Goal: Information Seeking & Learning: Find specific fact

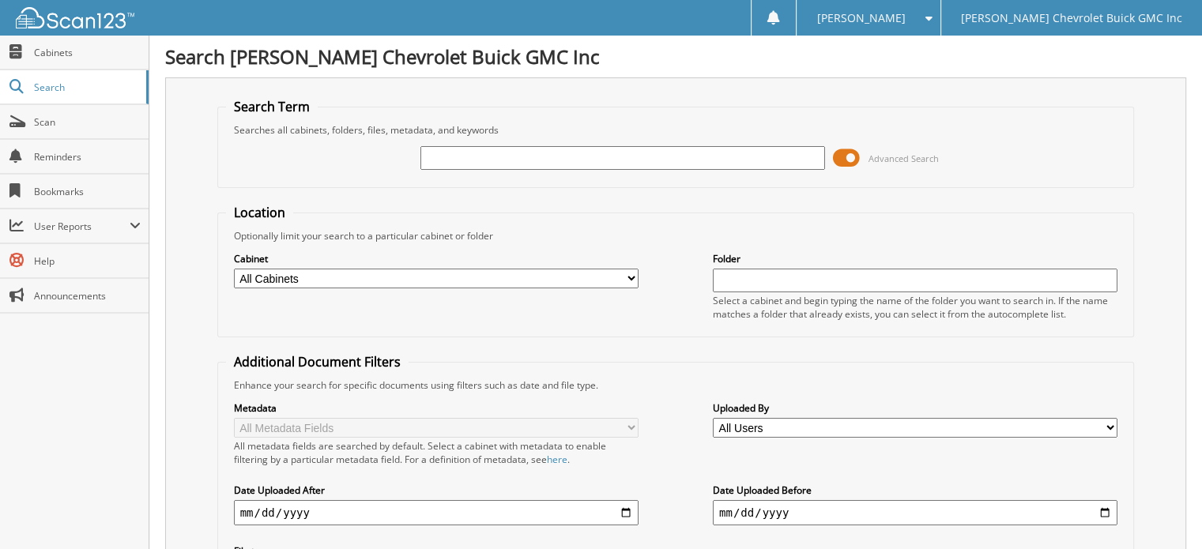
click at [481, 150] on input "text" at bounding box center [623, 158] width 405 height 24
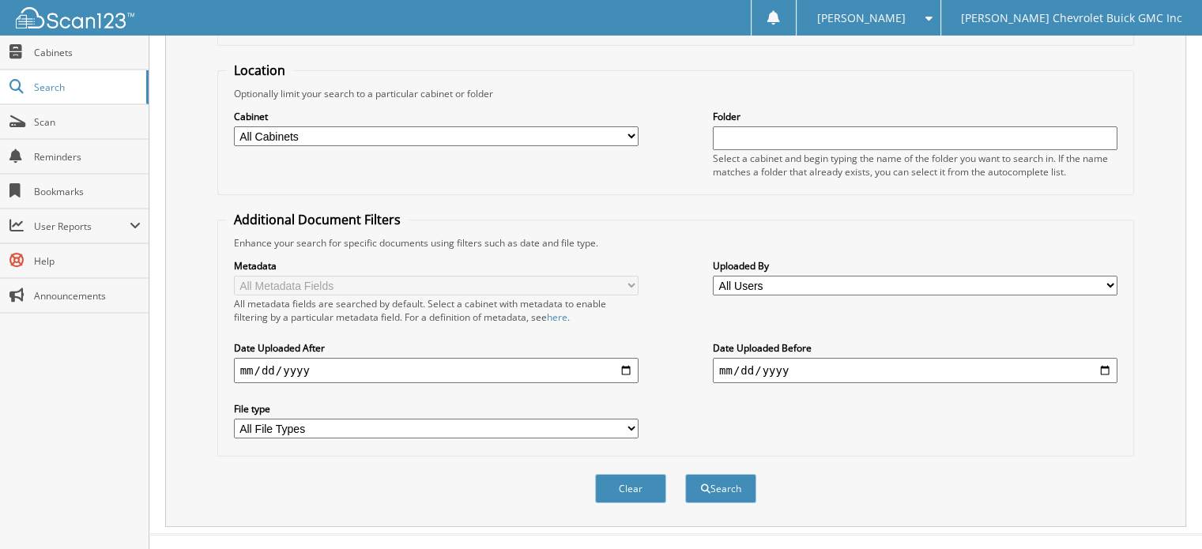
scroll to position [153, 0]
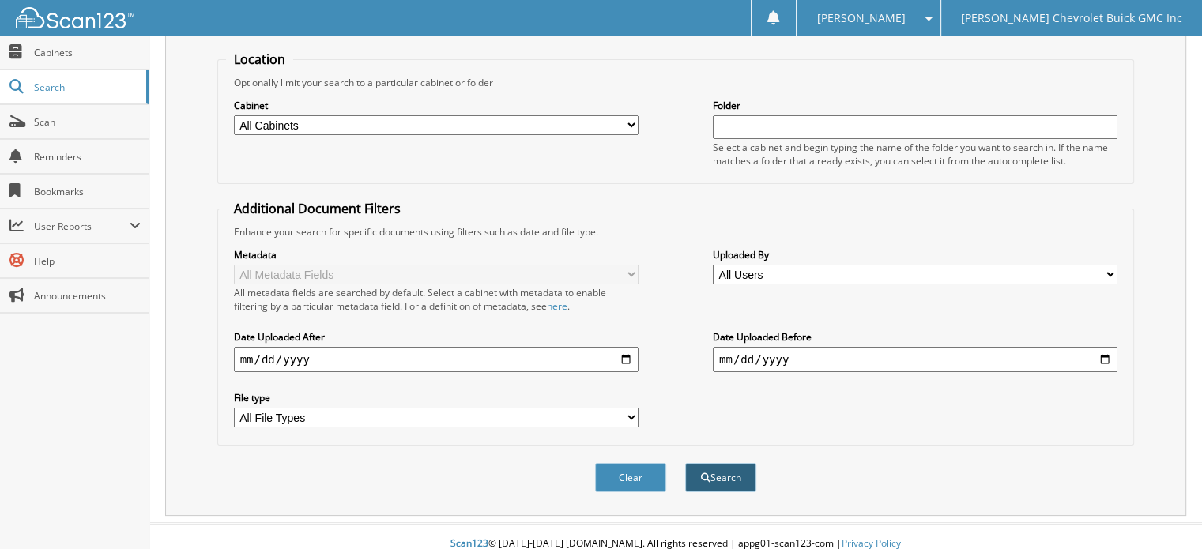
type input "132623"
click at [704, 473] on span "submit" at bounding box center [705, 477] width 9 height 9
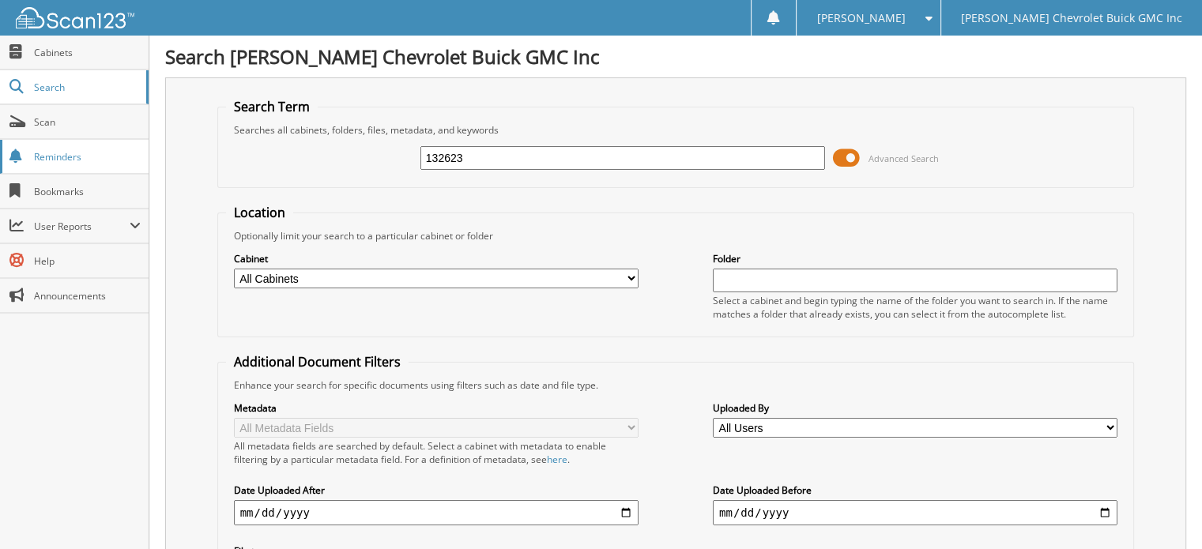
drag, startPoint x: 489, startPoint y: 154, endPoint x: 111, endPoint y: 146, distance: 378.7
click at [111, 146] on body "[PERSON_NAME] Settings Logout [PERSON_NAME] Chevrolet Buick GMC Inc Close Cabin…" at bounding box center [601, 472] width 1202 height 945
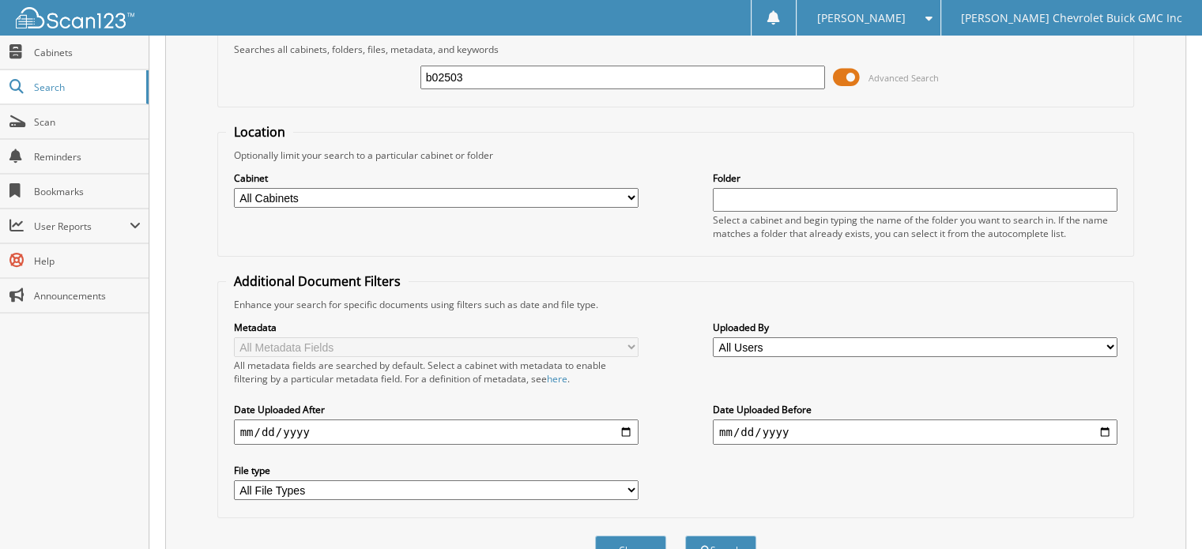
scroll to position [237, 0]
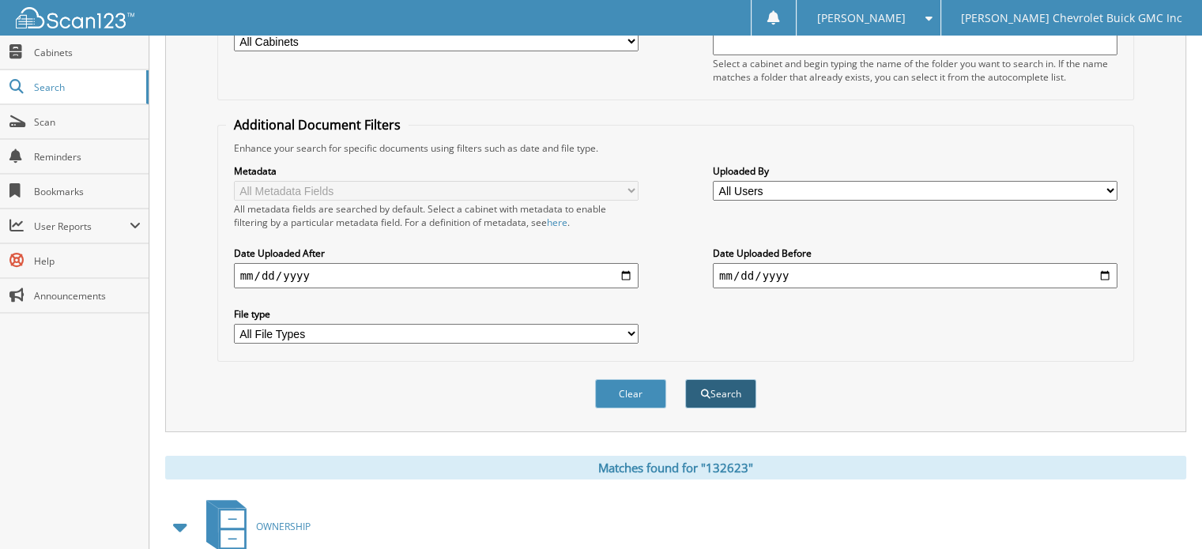
type input "b02503"
click at [730, 379] on button "Search" at bounding box center [720, 393] width 71 height 29
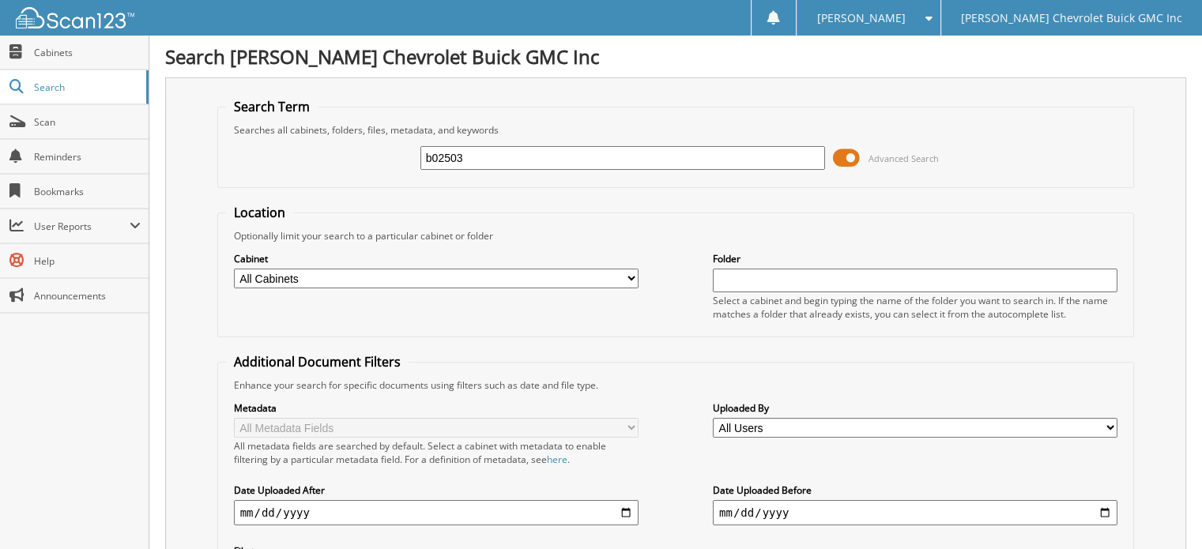
drag, startPoint x: 506, startPoint y: 153, endPoint x: 258, endPoint y: 134, distance: 248.1
click at [258, 134] on fieldset "Search Term Searches all cabinets, folders, files, metadata, and keywords b0250…" at bounding box center [676, 143] width 918 height 90
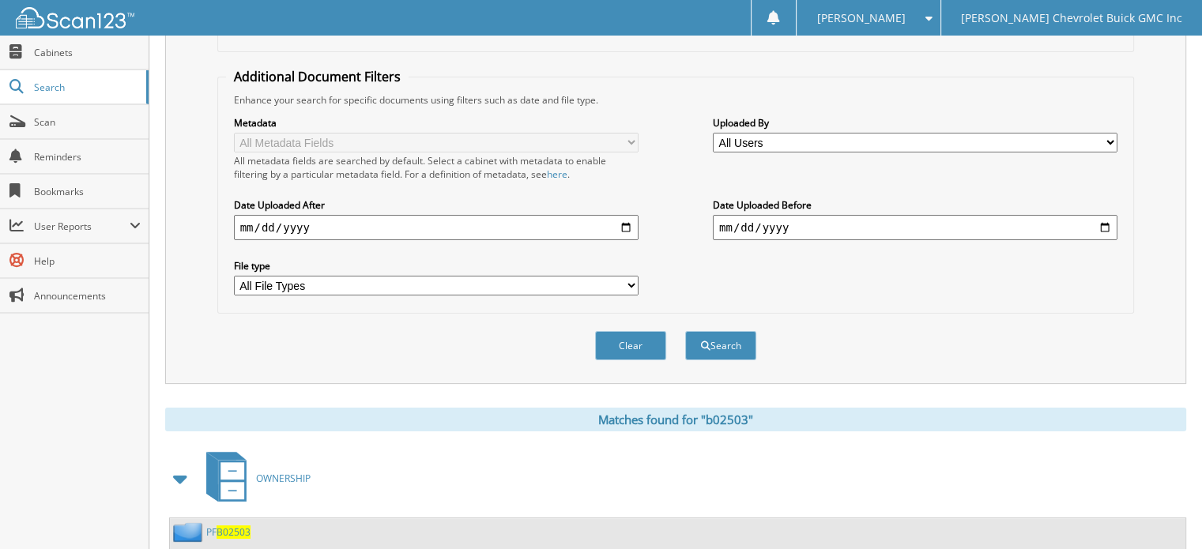
scroll to position [316, 0]
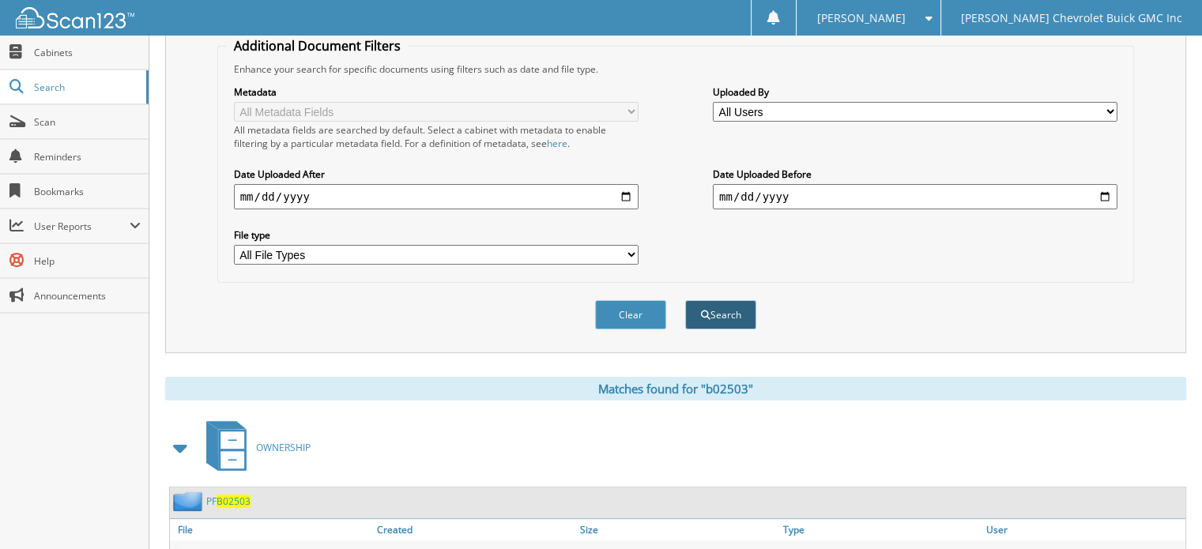
type input "214502"
click at [730, 308] on button "Search" at bounding box center [720, 314] width 71 height 29
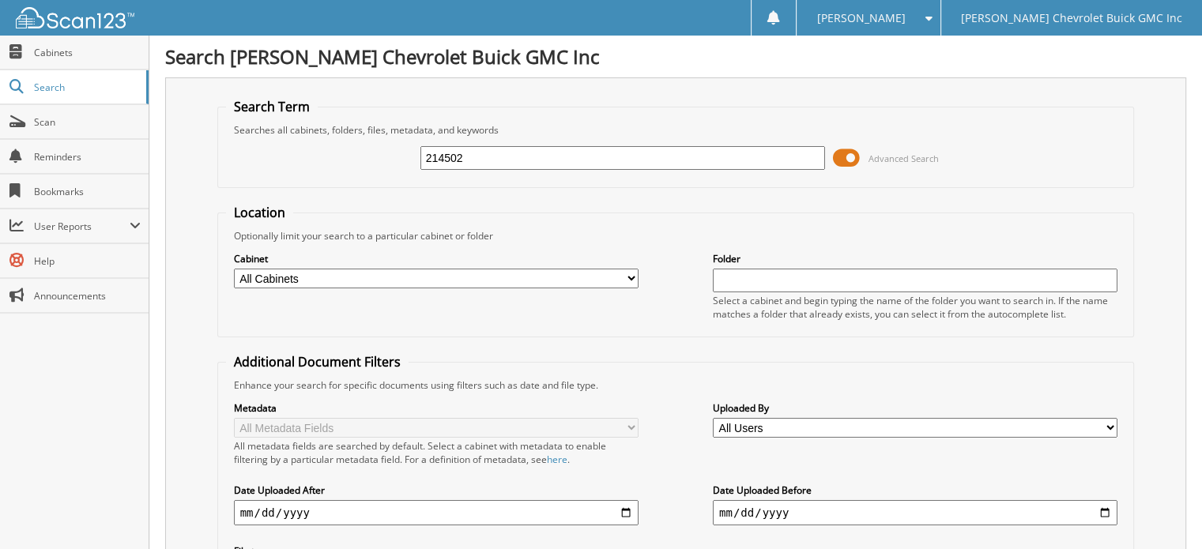
drag, startPoint x: 511, startPoint y: 159, endPoint x: 185, endPoint y: 132, distance: 326.8
click at [183, 132] on div "Search Term Searches all cabinets, folders, files, metadata, and keywords 21450…" at bounding box center [675, 373] width 1021 height 592
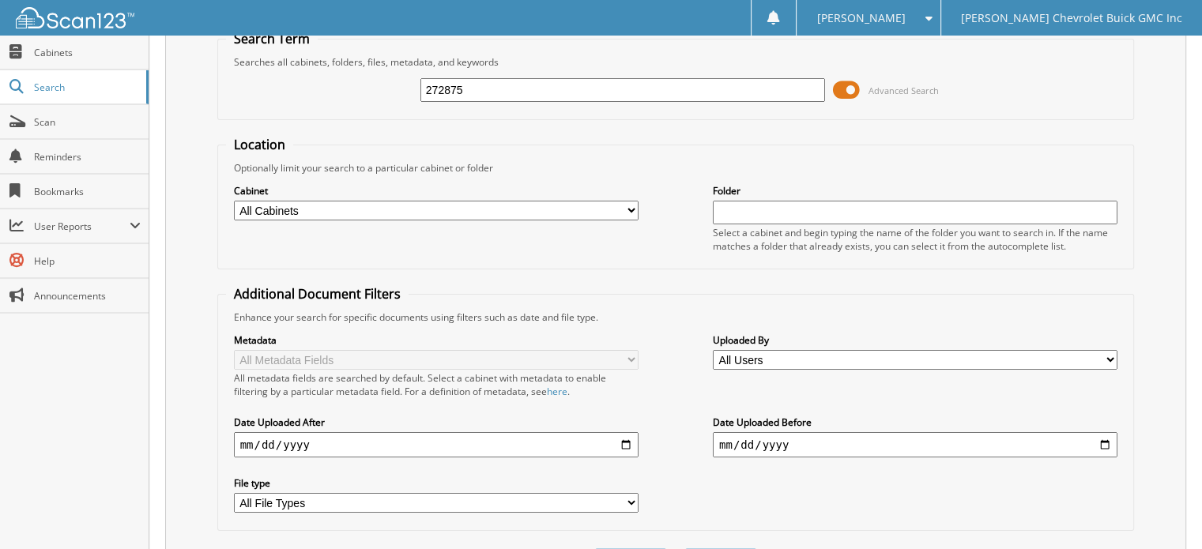
scroll to position [237, 0]
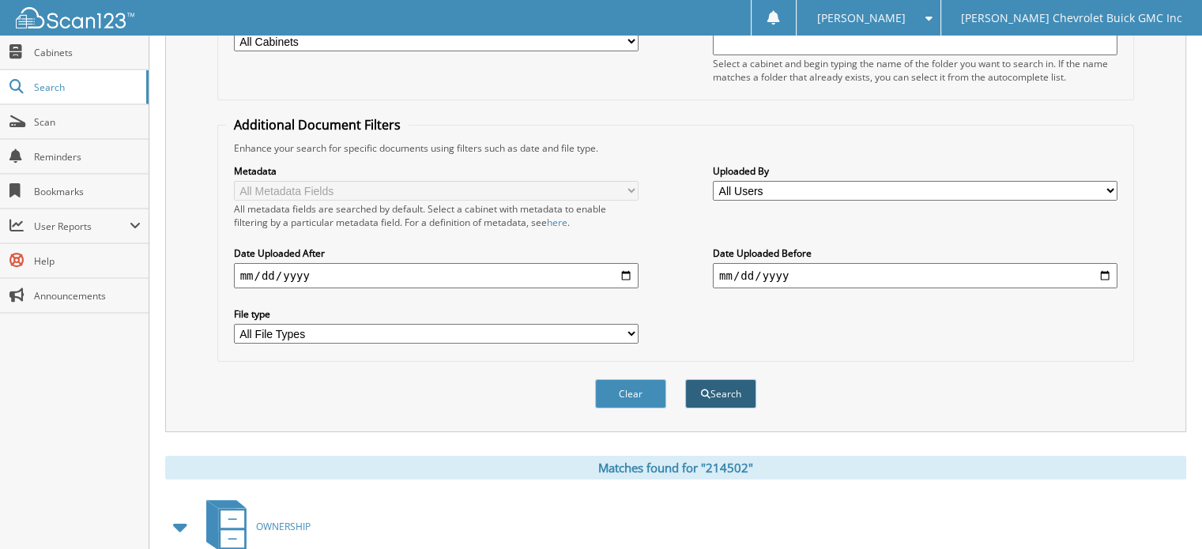
type input "272875"
click at [721, 379] on button "Search" at bounding box center [720, 393] width 71 height 29
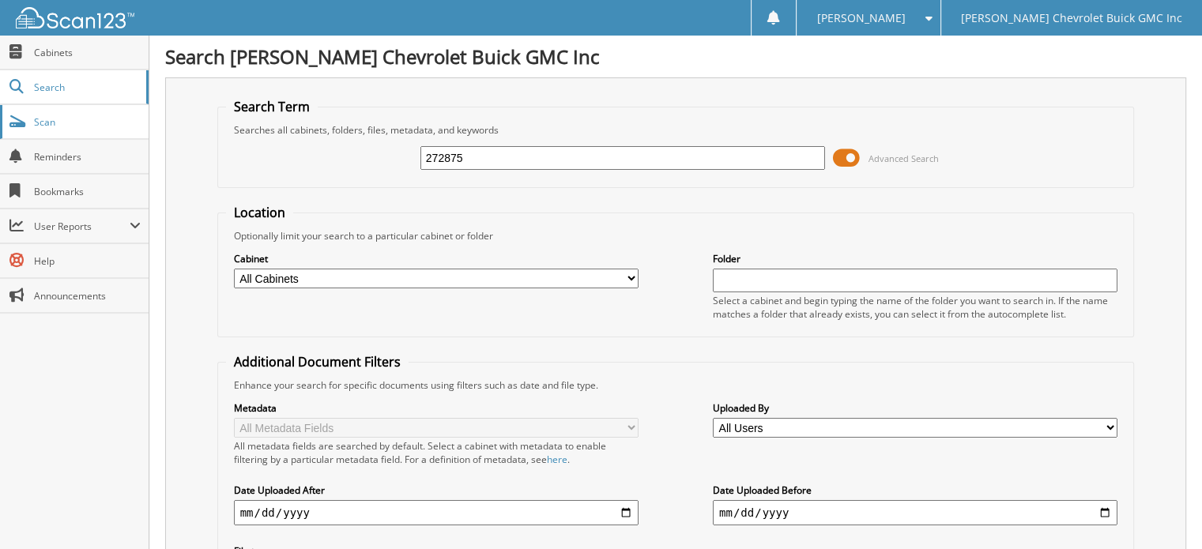
drag, startPoint x: 490, startPoint y: 157, endPoint x: 85, endPoint y: 121, distance: 407.1
click at [66, 132] on body "Donna S. Settings Logout Larry Hudson Chevrolet Buick GMC Inc Close Cabinets Se…" at bounding box center [601, 492] width 1202 height 984
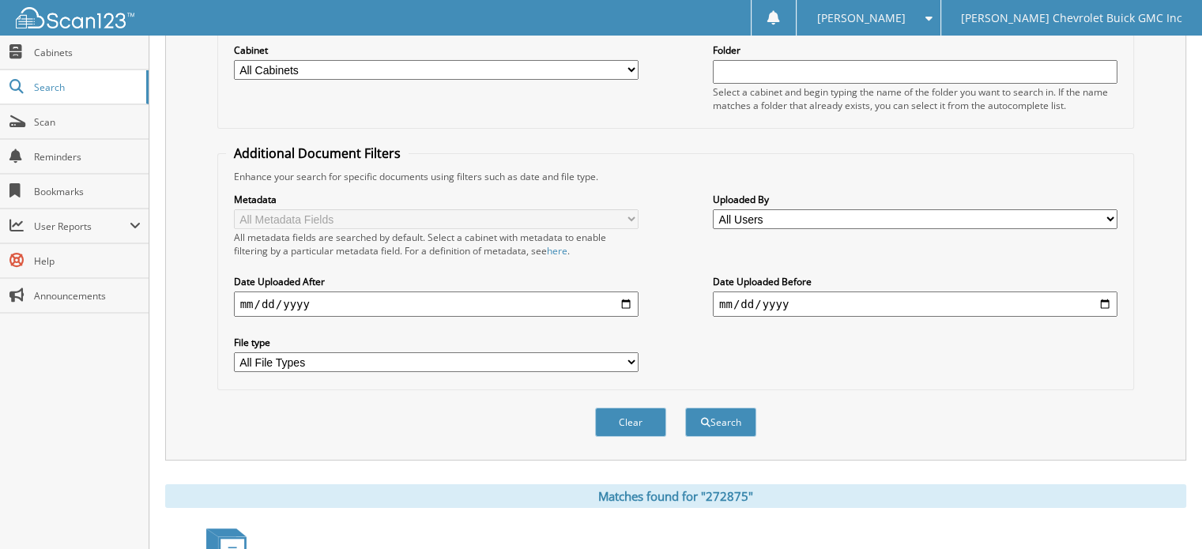
scroll to position [237, 0]
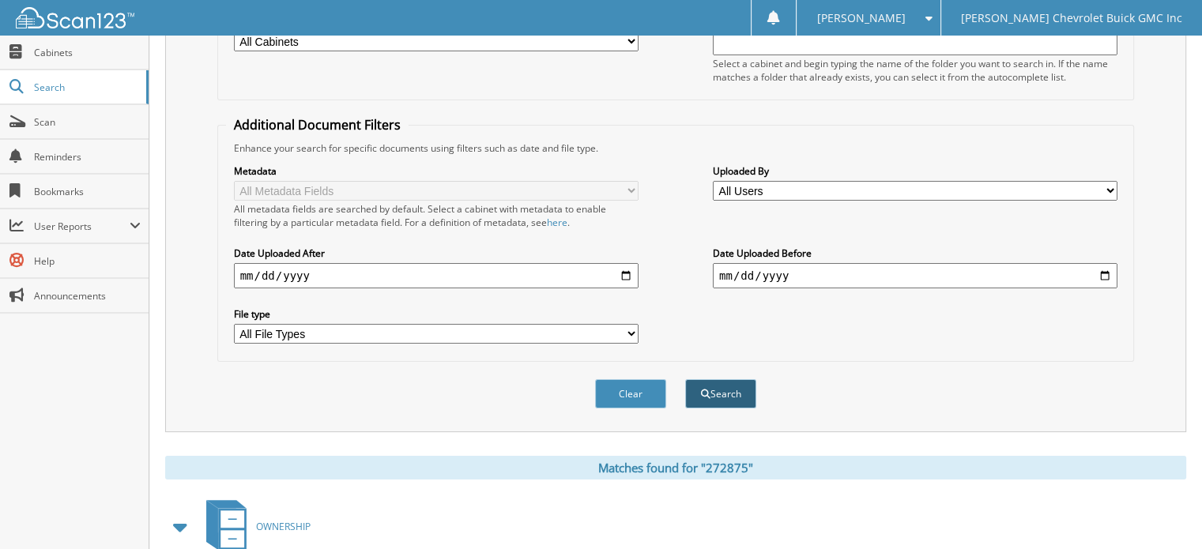
type input "52234"
click at [730, 379] on button "Search" at bounding box center [720, 393] width 71 height 29
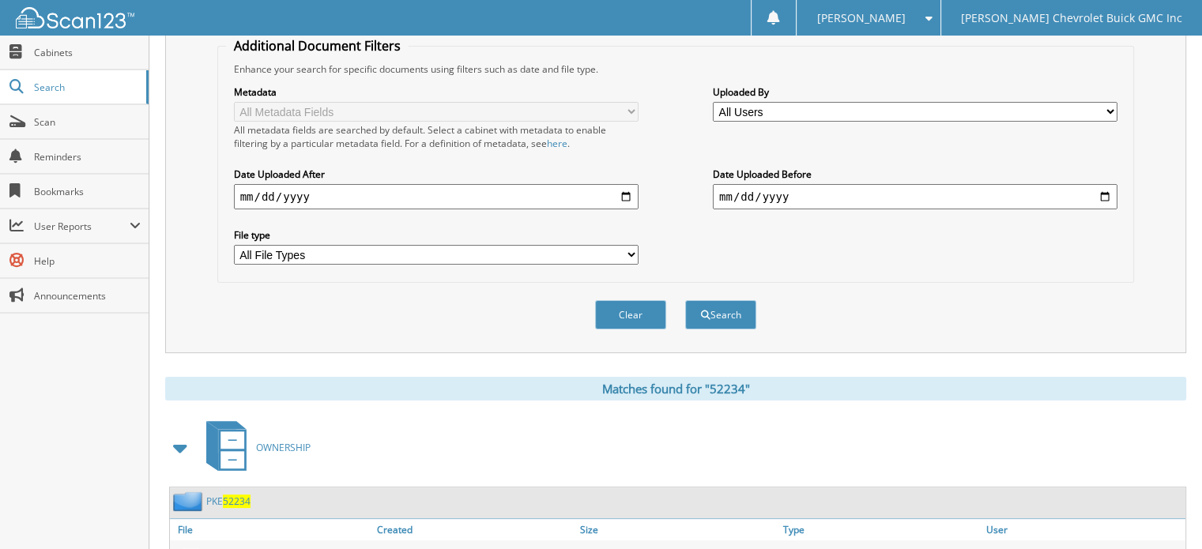
scroll to position [379, 0]
